Goal: Navigation & Orientation: Find specific page/section

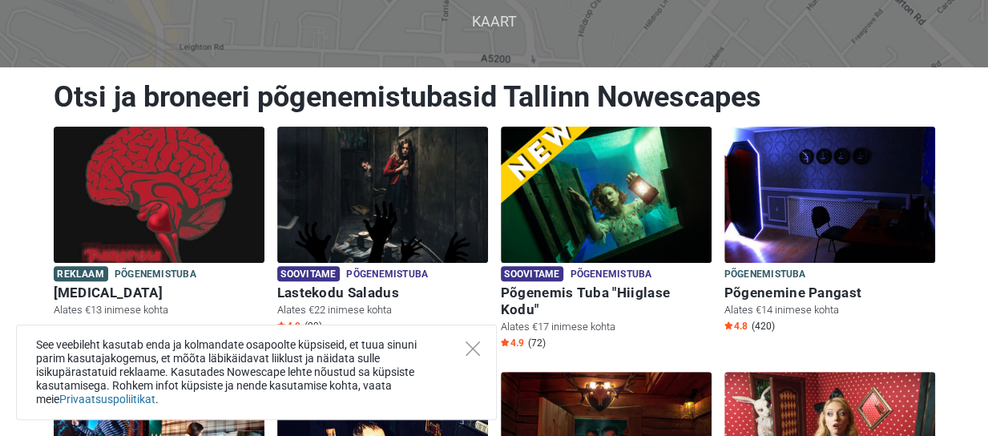
scroll to position [160, 0]
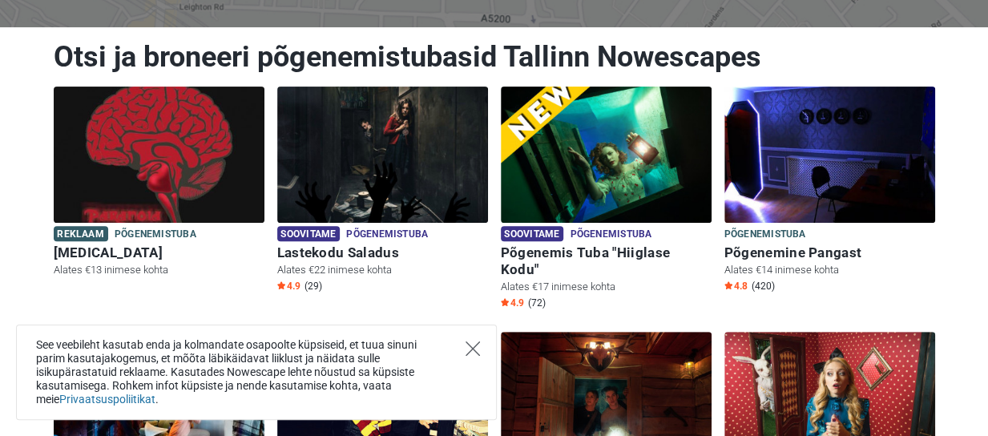
click at [474, 347] on icon "Close" at bounding box center [472, 348] width 14 height 14
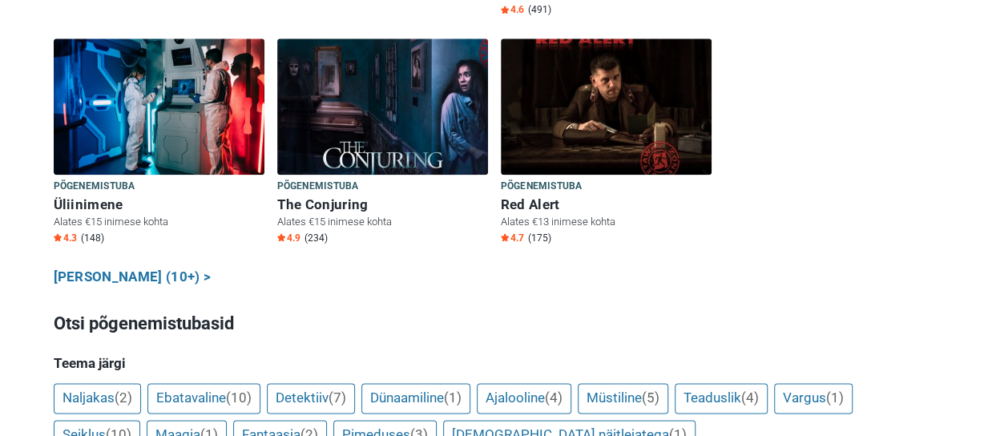
scroll to position [961, 0]
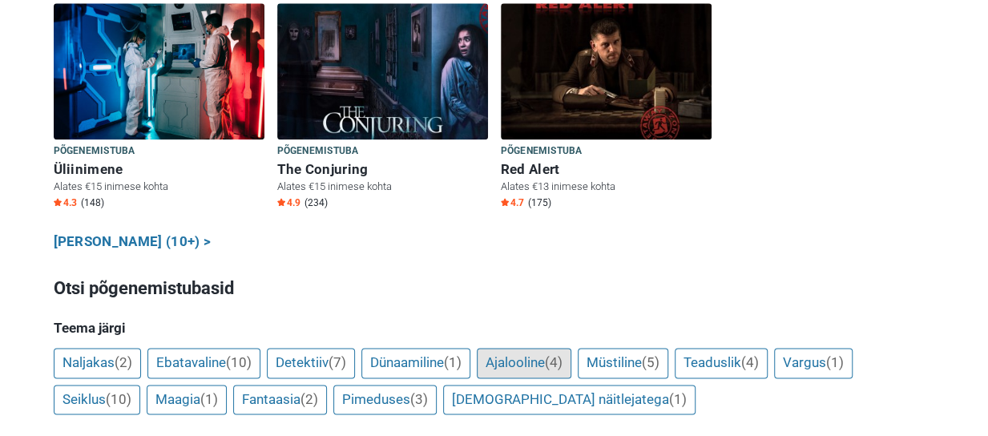
click at [522, 348] on link "Ajalooline (4)" at bounding box center [524, 363] width 95 height 30
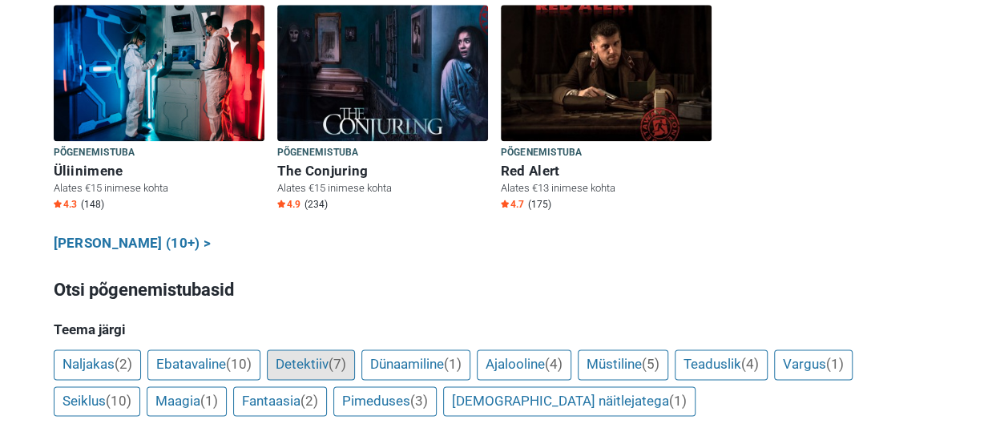
click at [287, 349] on link "Detektiiv (7)" at bounding box center [311, 364] width 88 height 30
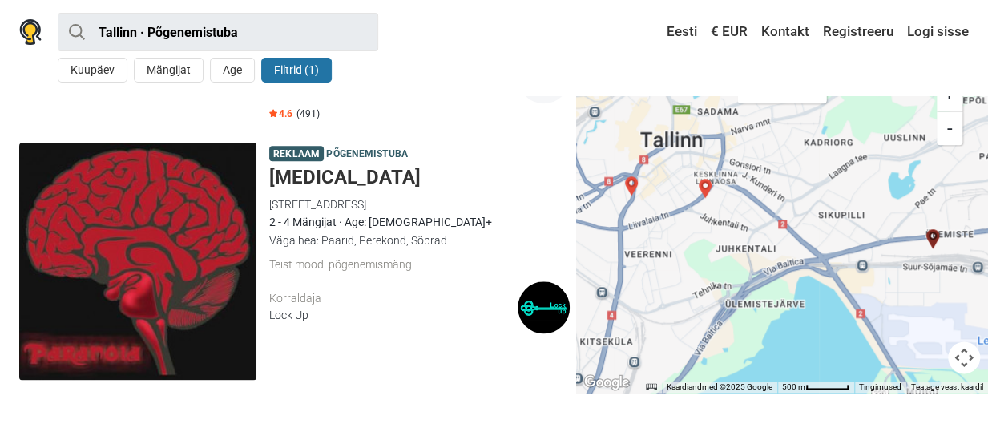
scroll to position [801, 0]
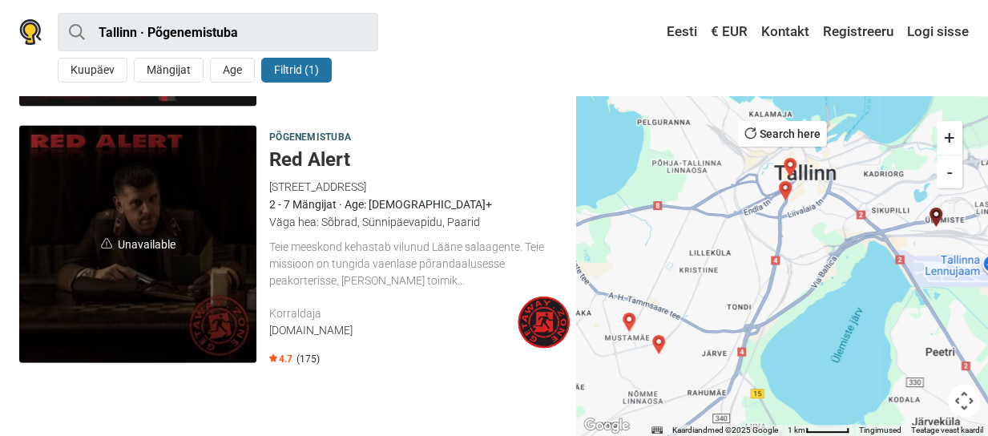
scroll to position [1602, 0]
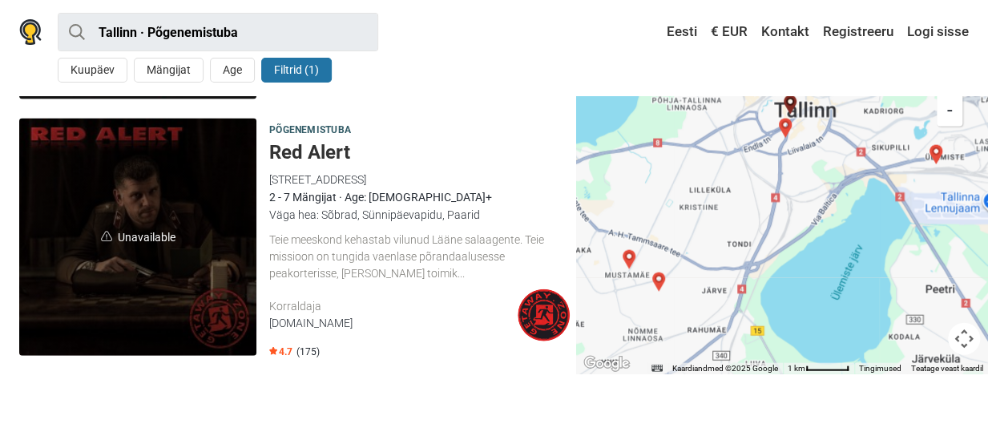
click at [308, 141] on h5 "Red Alert" at bounding box center [419, 152] width 300 height 23
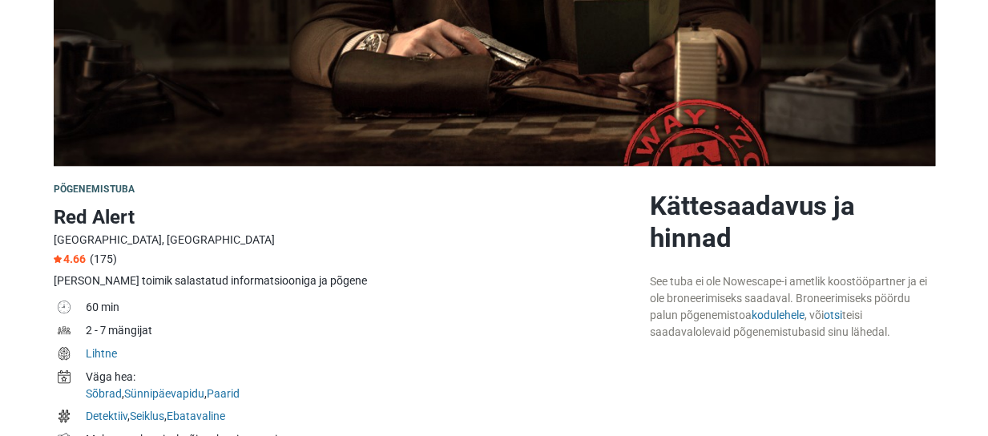
scroll to position [401, 0]
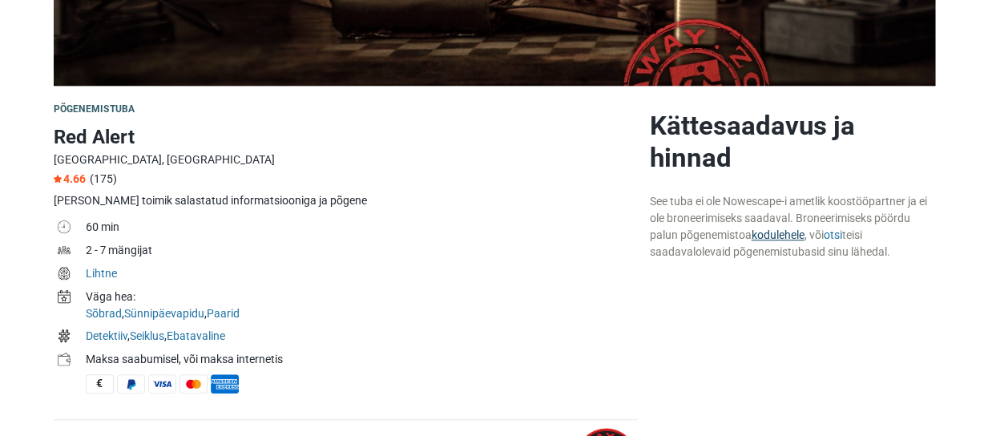
click at [765, 236] on link "kodulehele" at bounding box center [777, 234] width 53 height 13
